Goal: Transaction & Acquisition: Download file/media

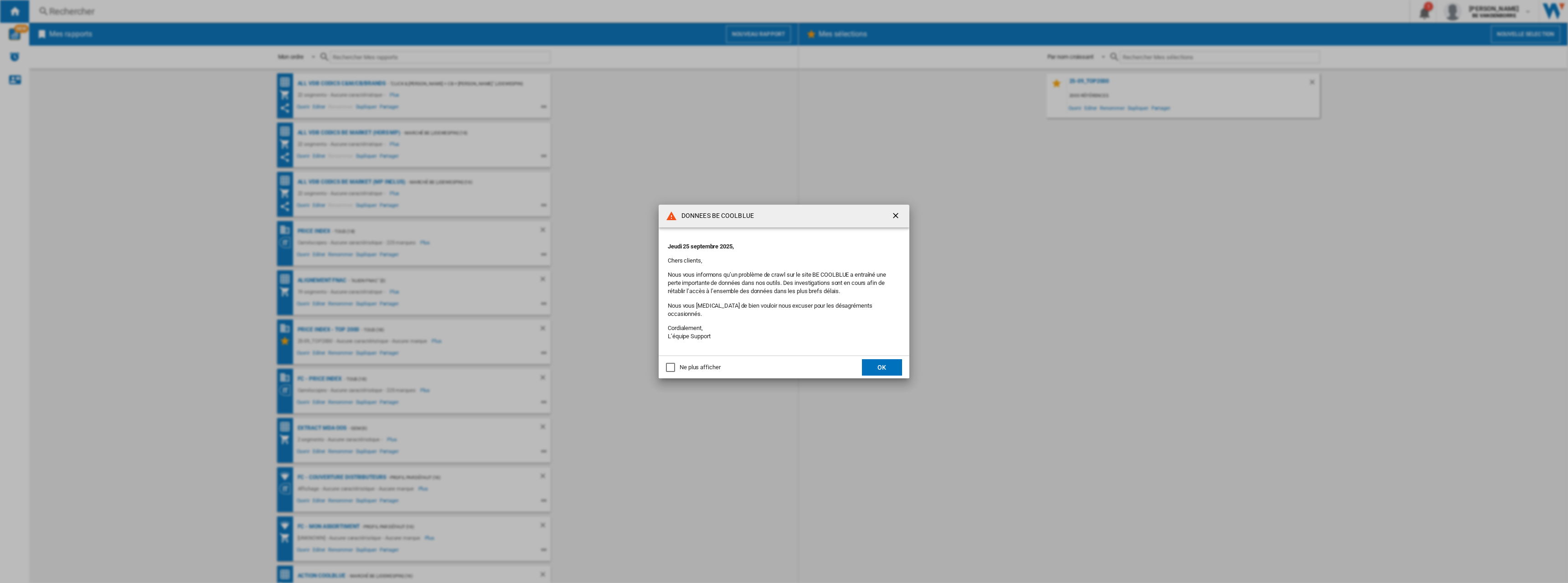
click at [884, 364] on button "OK" at bounding box center [882, 367] width 40 height 16
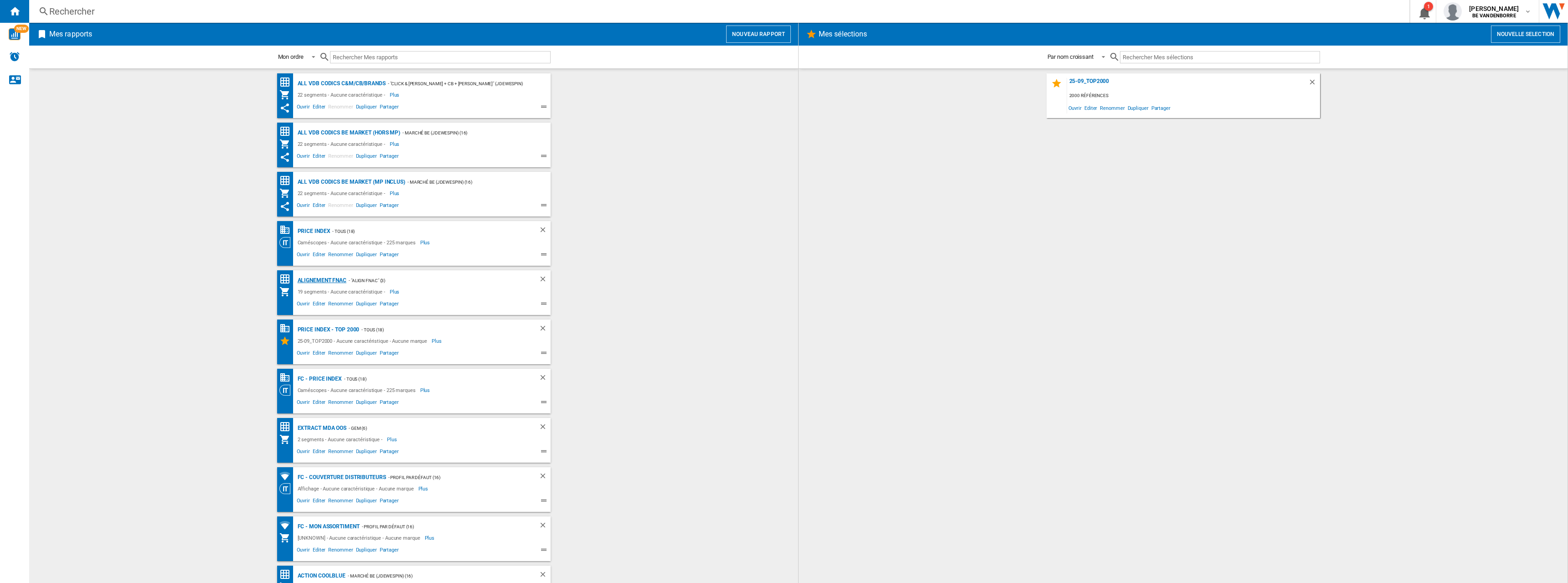
click at [328, 281] on div "Alignement Fnac" at bounding box center [321, 280] width 52 height 11
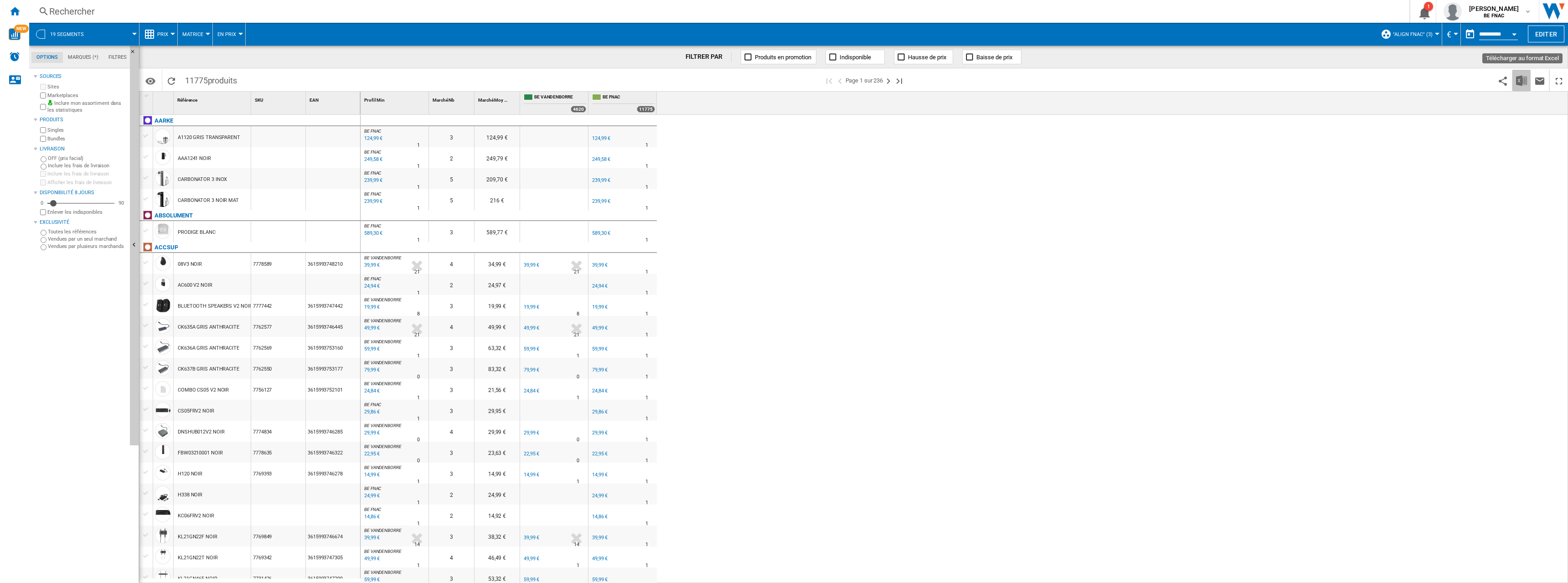
click at [1525, 81] on img "Télécharger au format Excel" at bounding box center [1522, 81] width 11 height 11
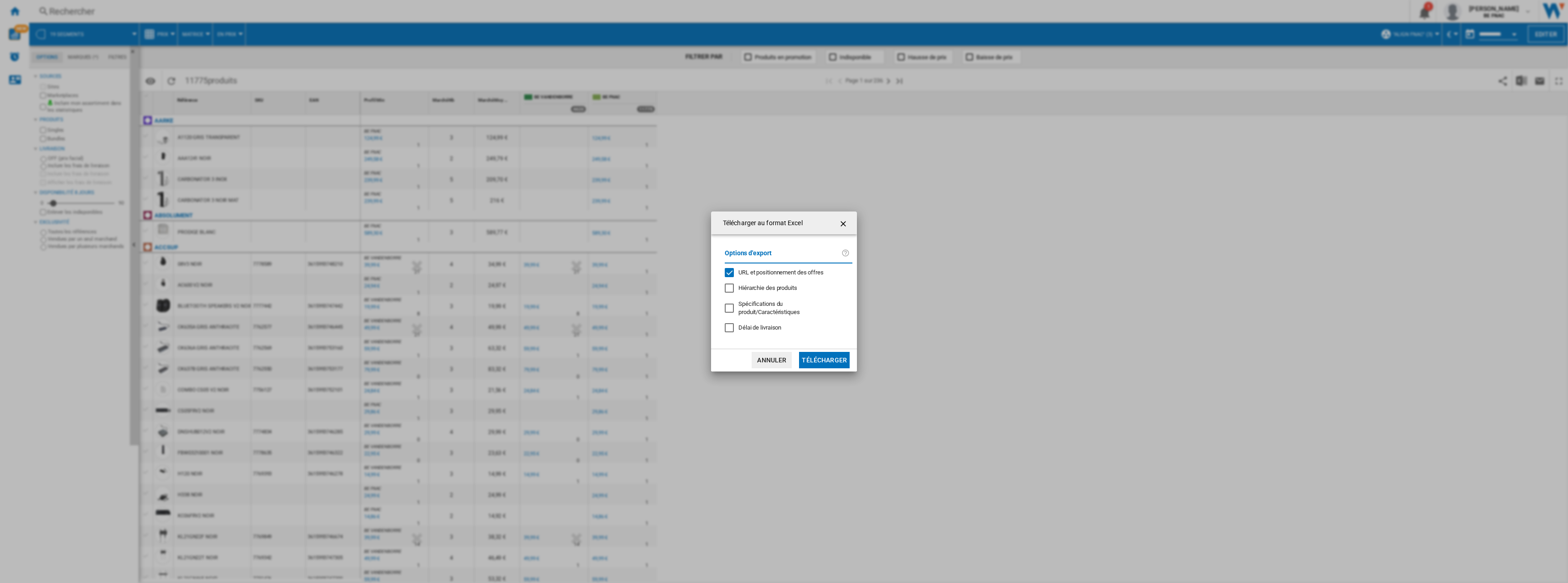
click at [767, 276] on span "URL et positionnement des offres" at bounding box center [781, 272] width 85 height 7
click at [742, 324] on span "Délai de livraison" at bounding box center [760, 327] width 43 height 7
click at [842, 360] on button "Télécharger" at bounding box center [824, 360] width 50 height 16
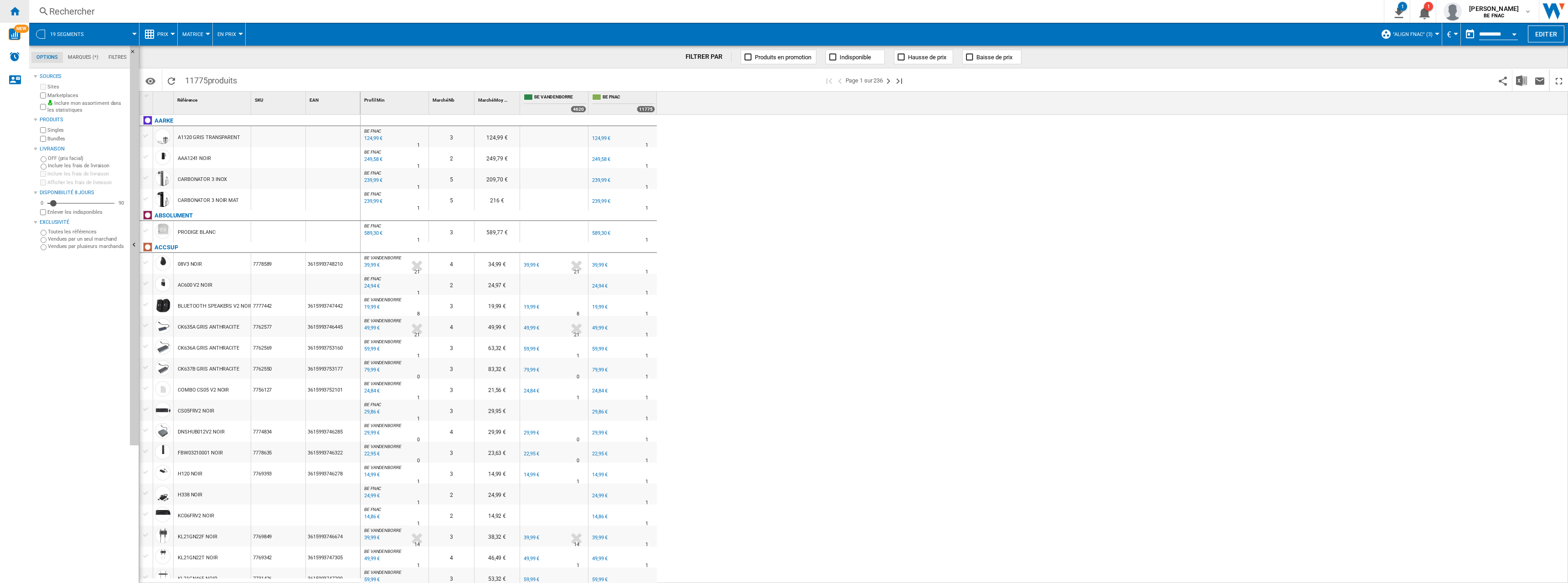
click at [7, 9] on div "Accueil" at bounding box center [14, 11] width 29 height 23
